Goal: Navigation & Orientation: Find specific page/section

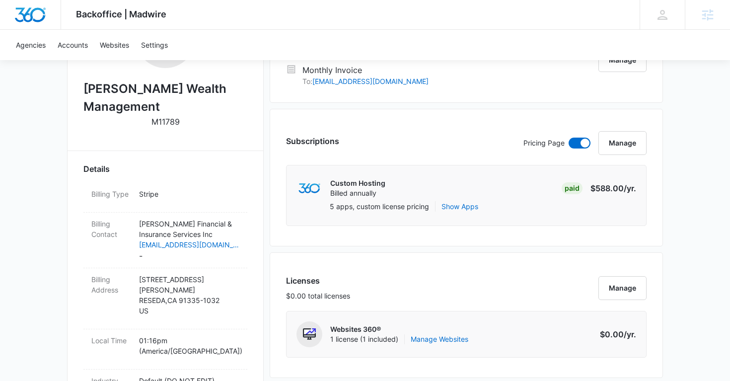
scroll to position [149, 0]
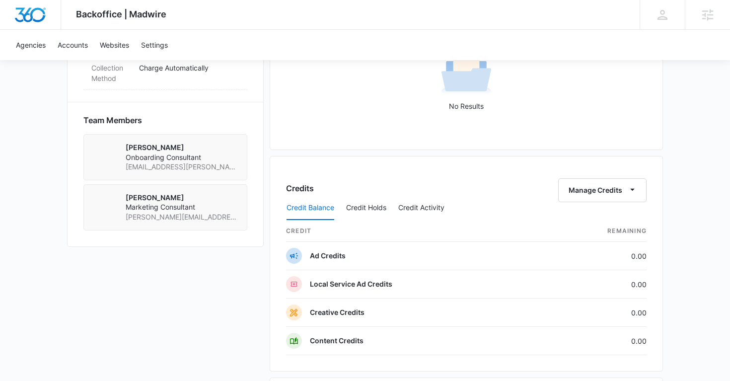
scroll to position [1070, 0]
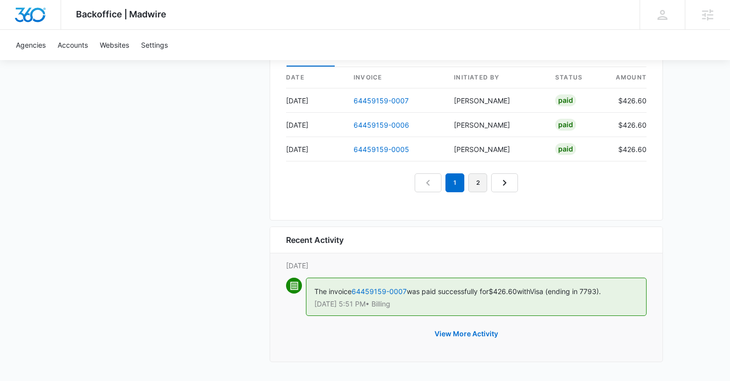
click at [480, 184] on link "2" at bounding box center [477, 182] width 19 height 19
click at [482, 185] on link "3" at bounding box center [489, 182] width 19 height 19
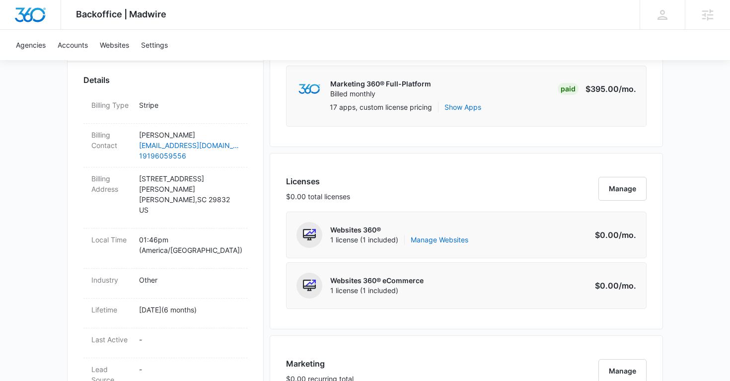
scroll to position [291, 0]
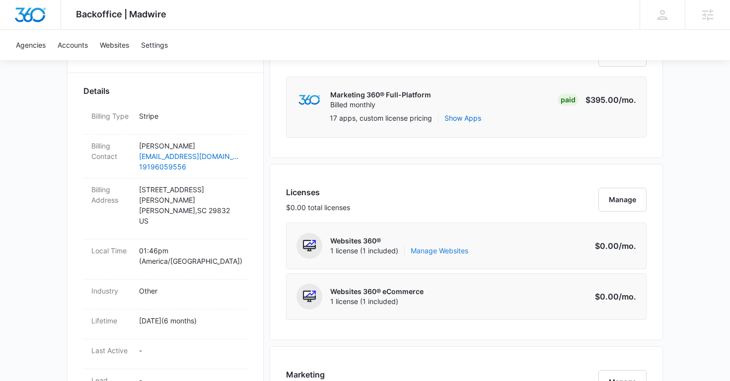
click at [432, 249] on link "Manage Websites" at bounding box center [440, 251] width 58 height 10
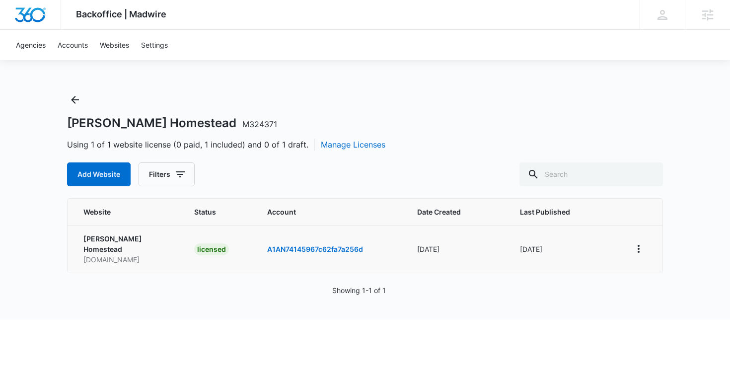
click at [130, 254] on p "leachhomestead.com" at bounding box center [126, 259] width 87 height 10
copy p "leachhomestead.com"
